Goal: Contribute content: Add original content to the website for others to see

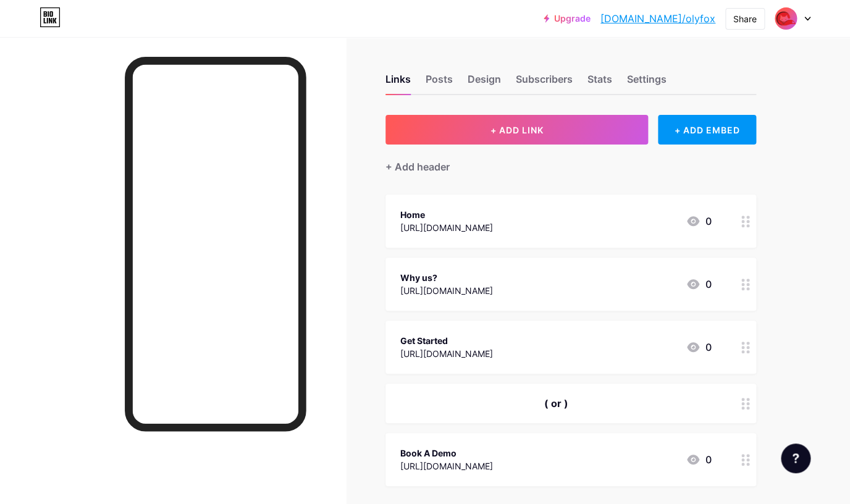
click at [543, 227] on div "Home [URL][DOMAIN_NAME] 0" at bounding box center [555, 221] width 311 height 28
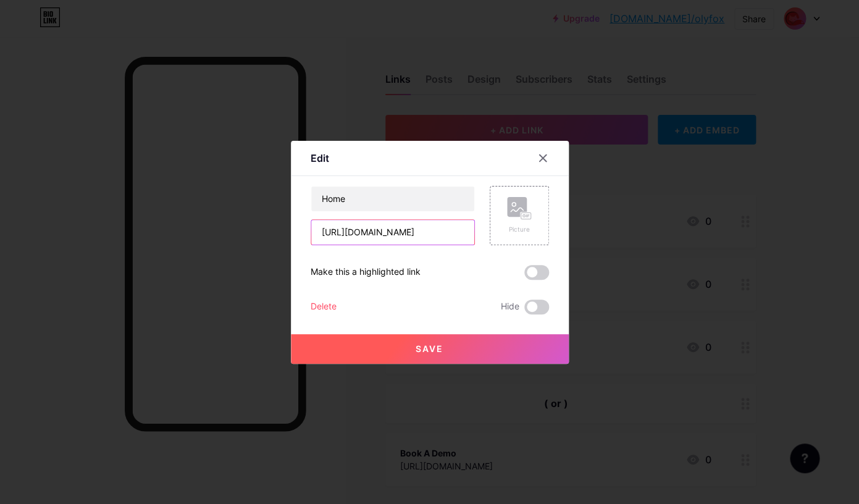
click at [418, 239] on input "[URL][DOMAIN_NAME]" at bounding box center [392, 232] width 163 height 25
type input "[URL][DOMAIN_NAME]"
click at [448, 253] on div "Home [URL][DOMAIN_NAME] Picture Make this a highlighted link Delete Hide Save" at bounding box center [430, 250] width 238 height 128
click at [523, 208] on rect at bounding box center [517, 207] width 20 height 20
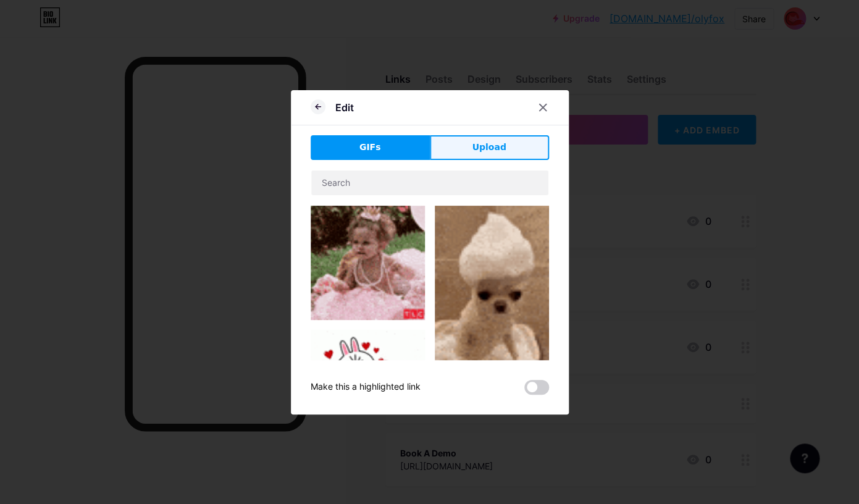
click at [466, 148] on button "Upload" at bounding box center [489, 147] width 119 height 25
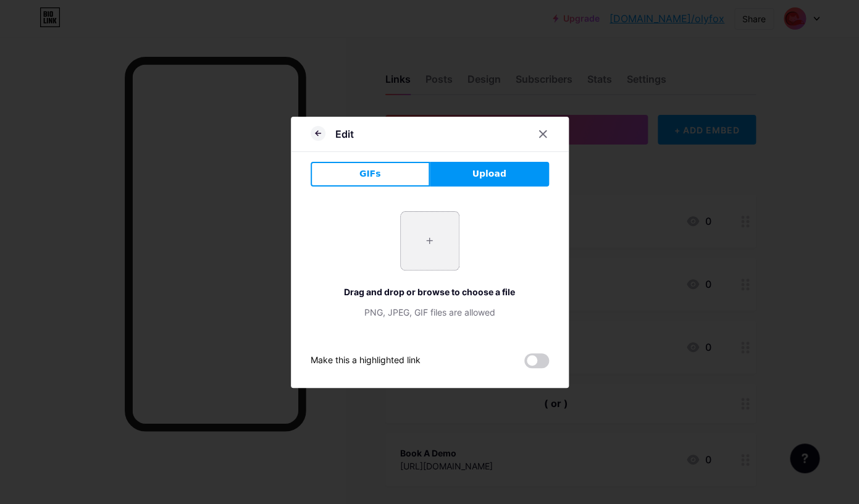
click at [426, 236] on input "file" at bounding box center [430, 241] width 58 height 58
type input "C:\fakepath\Olyfox.jpg"
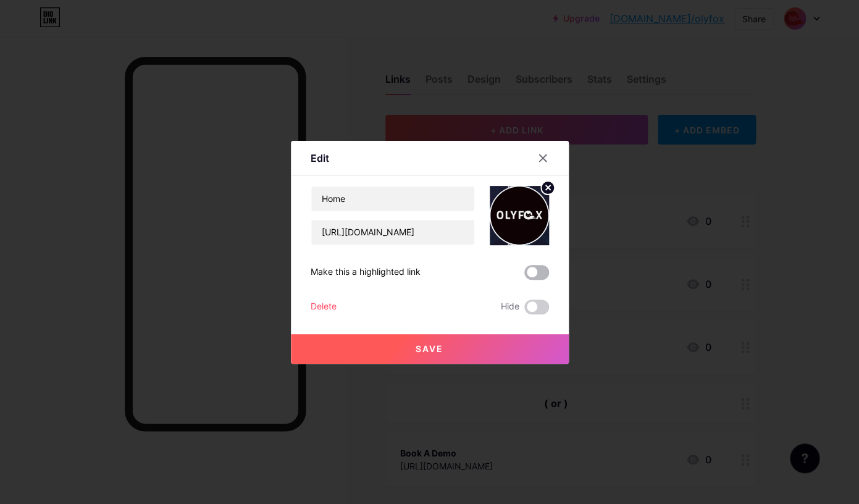
click at [534, 266] on span at bounding box center [536, 272] width 25 height 15
click at [524, 276] on input "checkbox" at bounding box center [524, 276] width 0 height 0
click at [456, 347] on button "Save" at bounding box center [430, 349] width 278 height 30
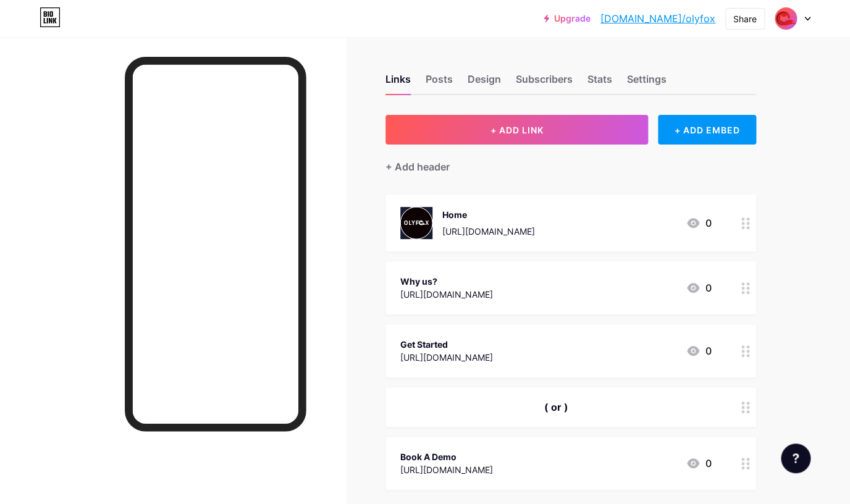
click at [567, 215] on div "Home [URL][DOMAIN_NAME] 0" at bounding box center [555, 223] width 311 height 32
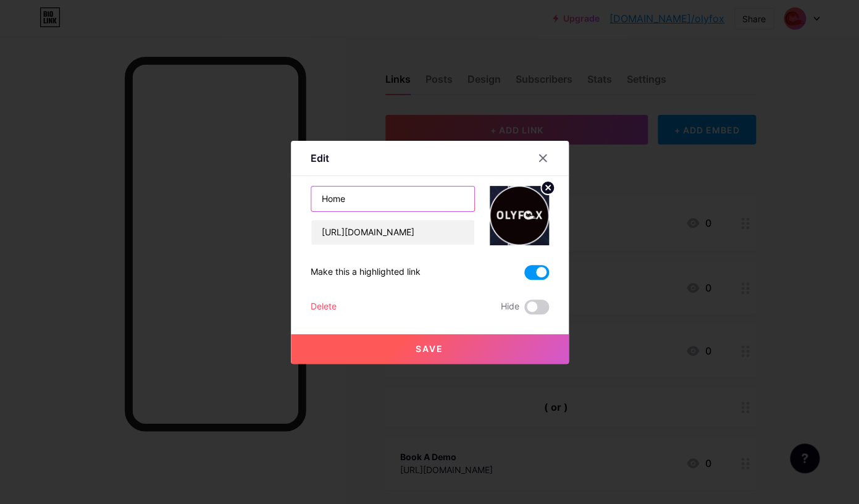
drag, startPoint x: 403, startPoint y: 195, endPoint x: 224, endPoint y: 217, distance: 181.2
click at [311, 211] on input "Home" at bounding box center [392, 199] width 163 height 25
type input "Visit Olyfox"
click at [437, 340] on button "Save" at bounding box center [430, 349] width 278 height 30
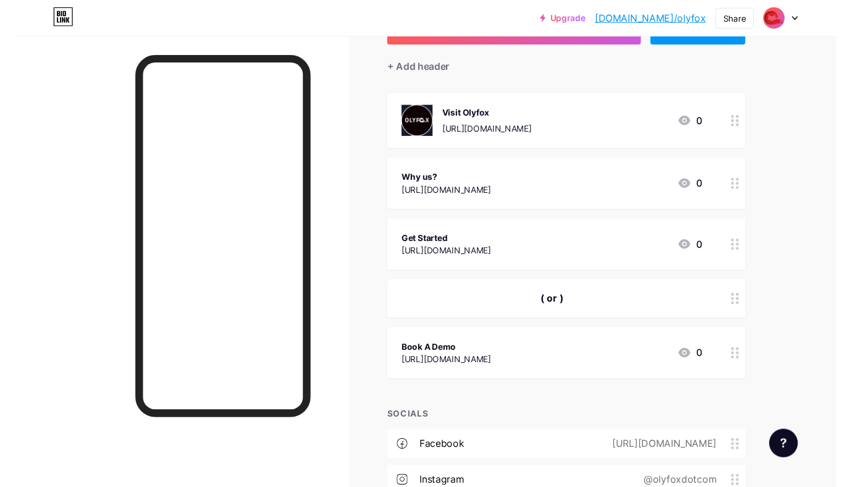
scroll to position [128, 0]
